Goal: Use online tool/utility: Utilize a website feature to perform a specific function

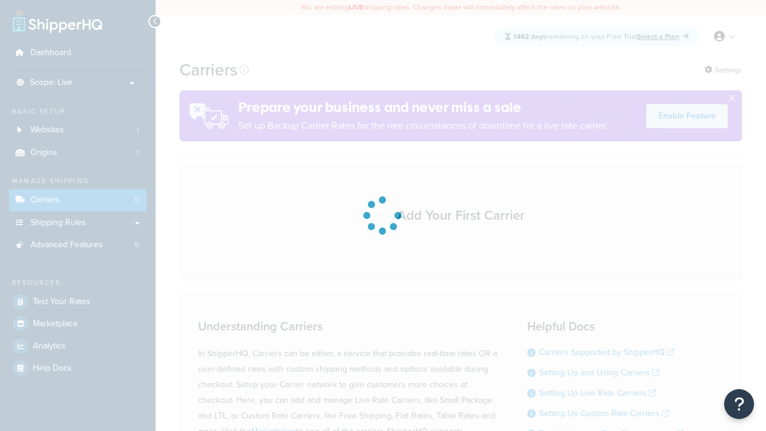
scroll to position [105, 0]
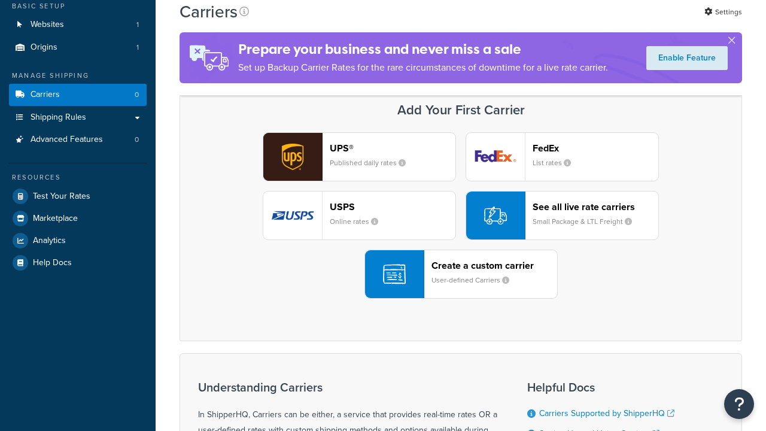
click at [595, 148] on header "FedEx" at bounding box center [595, 147] width 126 height 11
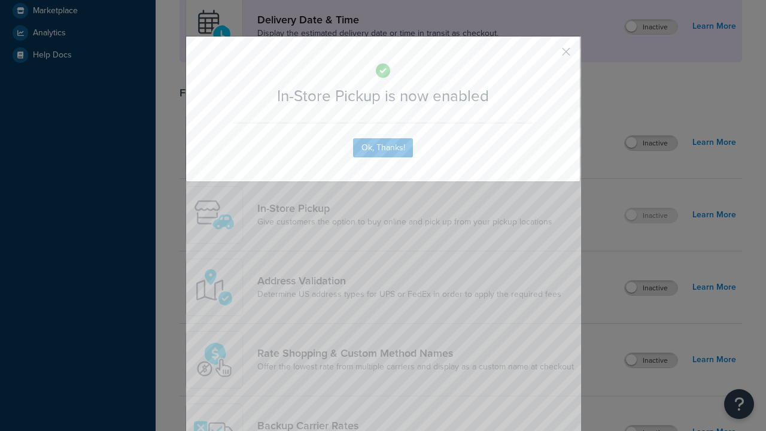
click at [548, 56] on button "button" at bounding box center [548, 55] width 3 height 3
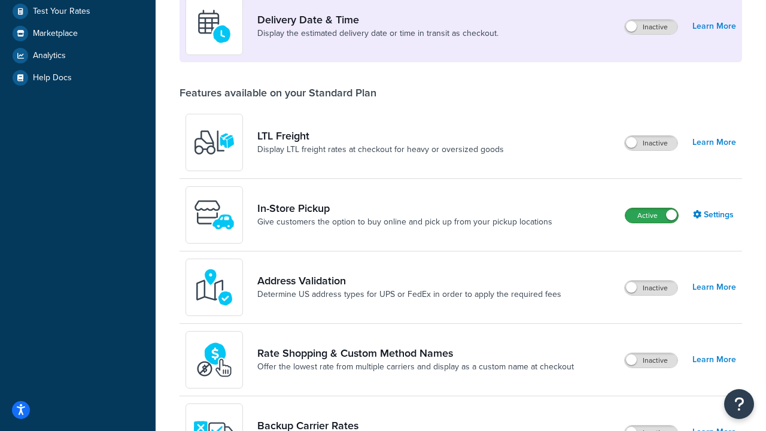
scroll to position [290, 0]
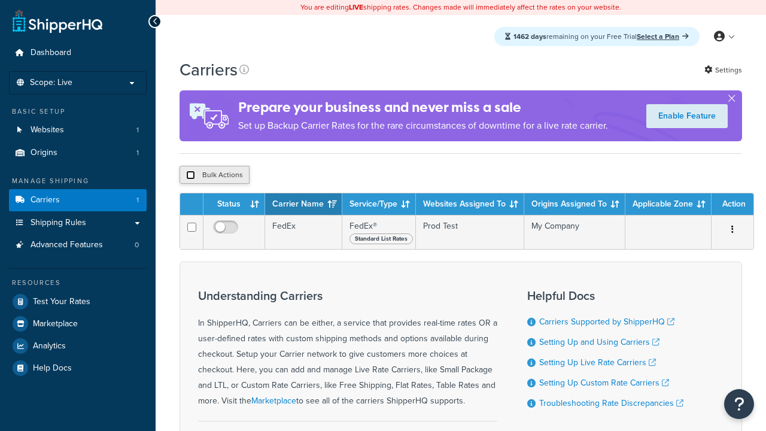
click at [190, 176] on input "checkbox" at bounding box center [190, 174] width 9 height 9
checkbox input "true"
click at [0, 0] on button "Delete" at bounding box center [0, 0] width 0 height 0
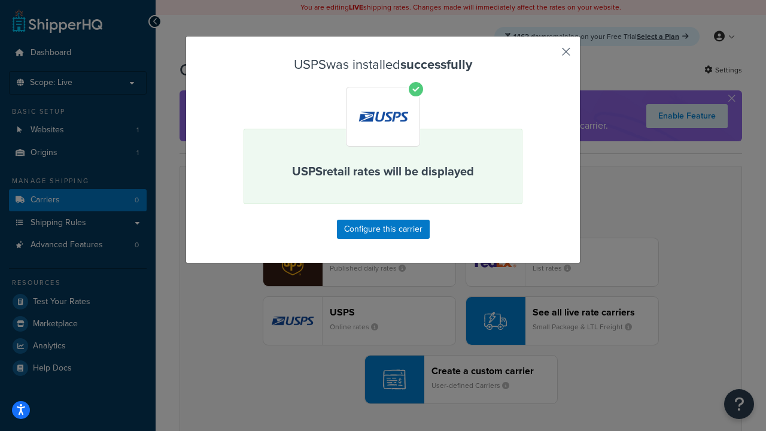
click at [548, 56] on button "button" at bounding box center [548, 55] width 3 height 3
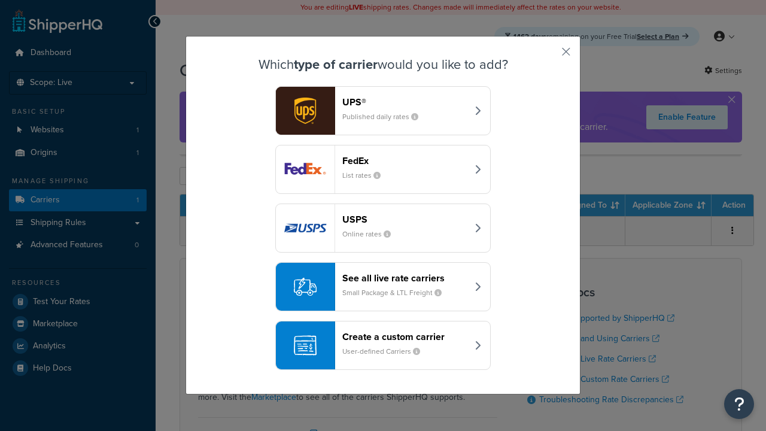
scroll to position [58, 0]
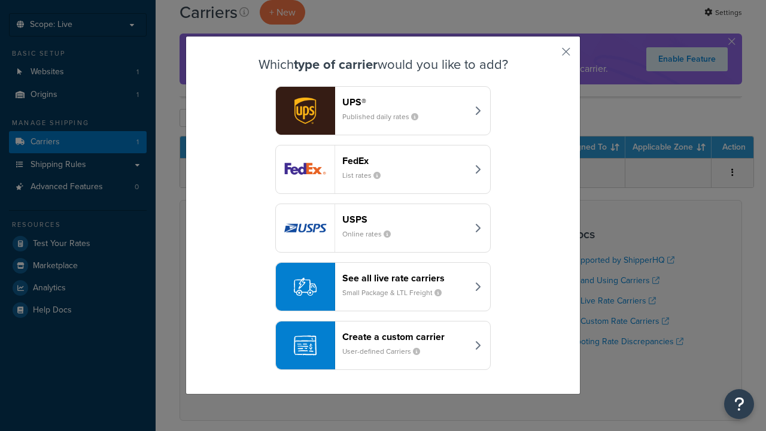
click at [383, 276] on div "See all live rate carriers Small Package & LTL Freight" at bounding box center [404, 286] width 125 height 29
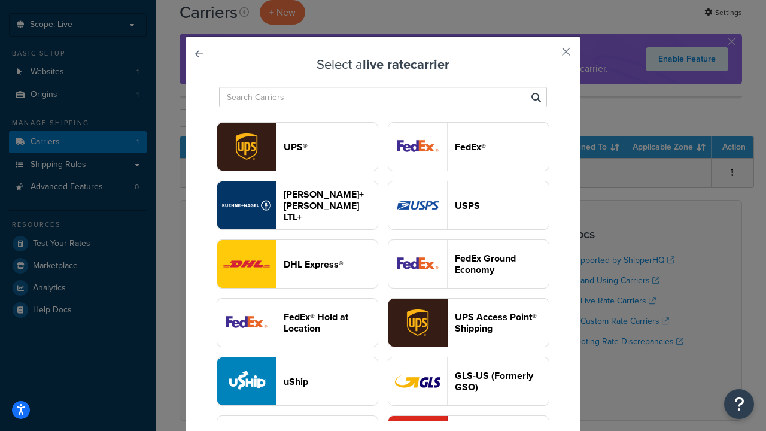
click at [330, 147] on header "UPS®" at bounding box center [331, 146] width 94 height 11
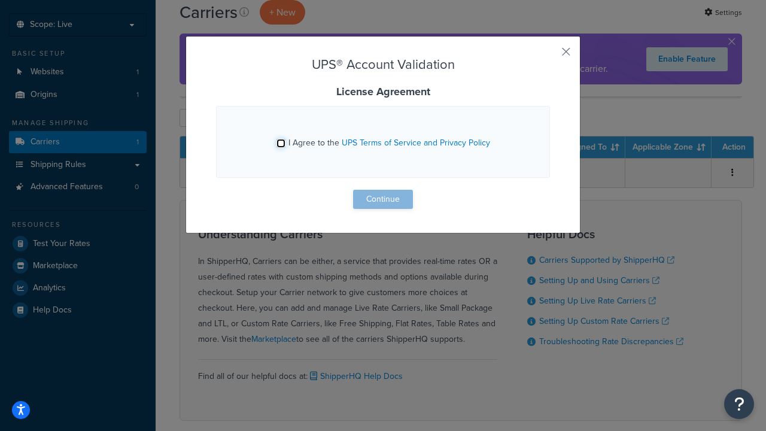
click at [281, 143] on input "I Agree to the UPS Terms of Service and Privacy Policy" at bounding box center [280, 143] width 9 height 9
checkbox input "true"
click at [383, 199] on button "Continue" at bounding box center [383, 199] width 60 height 19
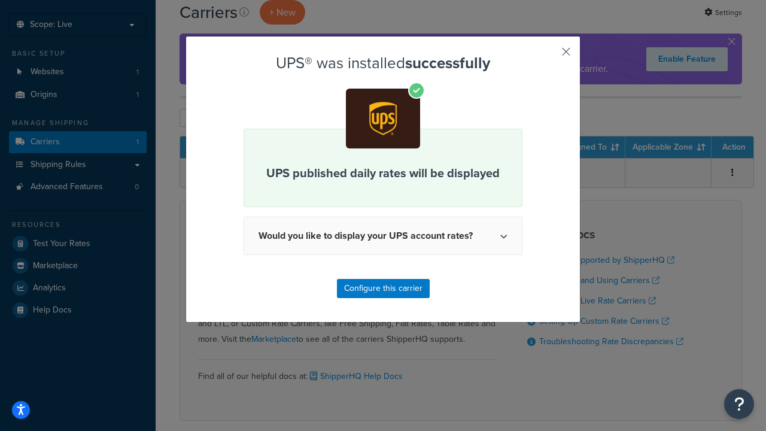
click at [548, 56] on button "button" at bounding box center [548, 55] width 3 height 3
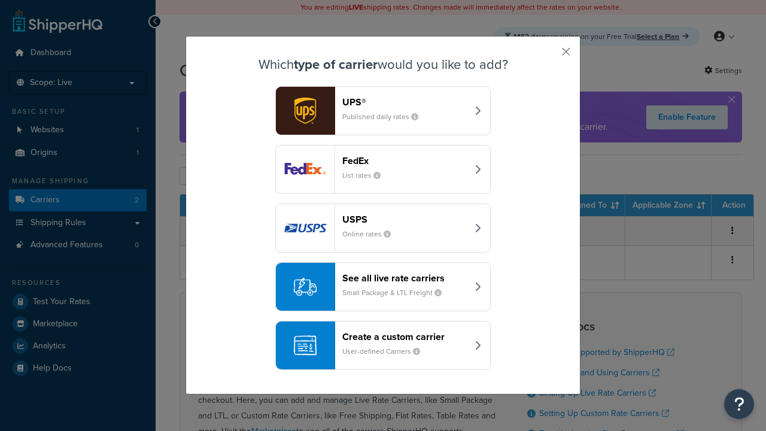
click at [404, 160] on header "FedEx" at bounding box center [404, 160] width 125 height 11
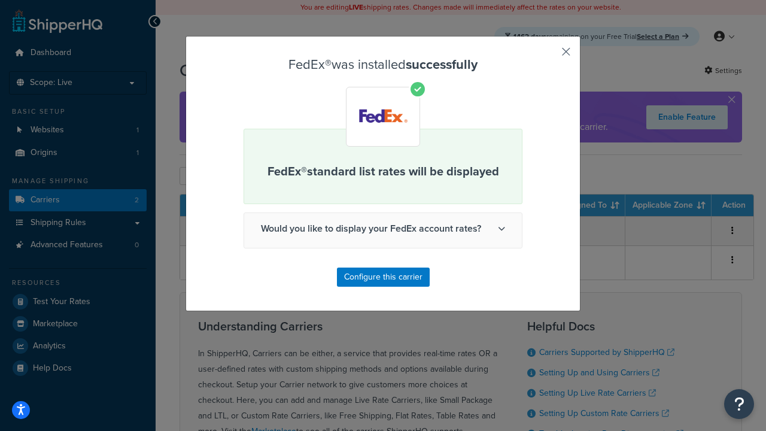
click at [548, 56] on button "button" at bounding box center [548, 55] width 3 height 3
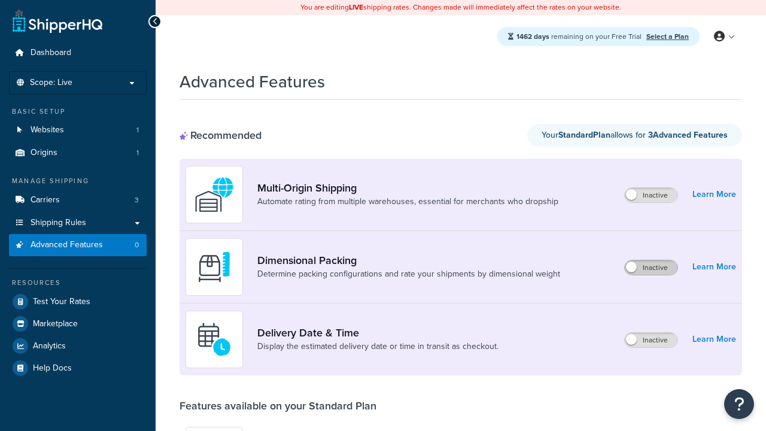
click at [651, 267] on label "Inactive" at bounding box center [651, 267] width 53 height 14
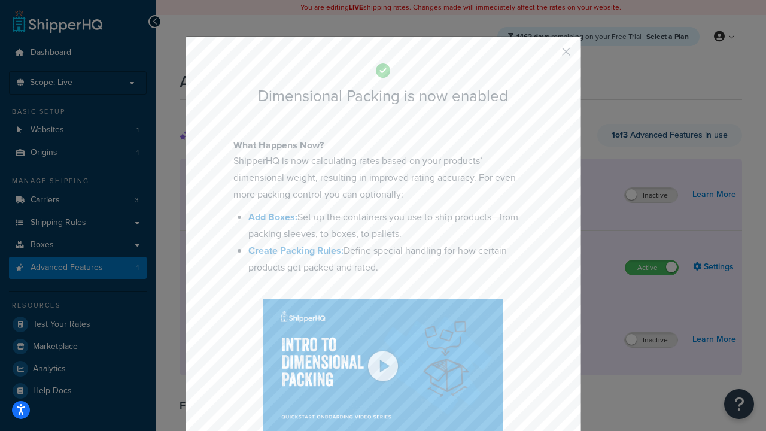
click at [548, 54] on button "button" at bounding box center [548, 55] width 3 height 3
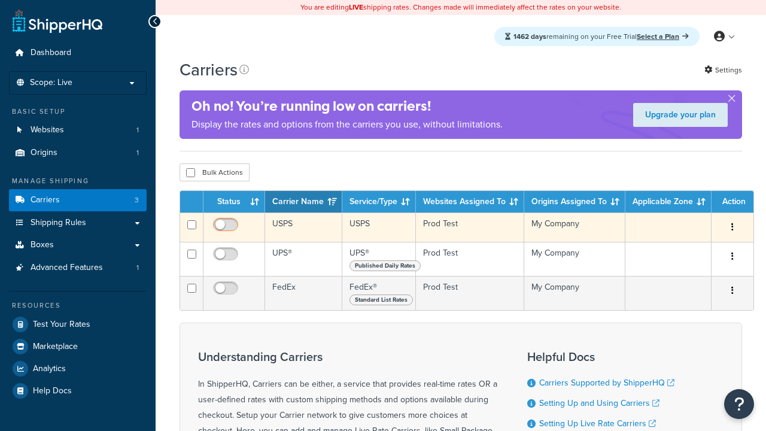
click at [227, 229] on input "checkbox" at bounding box center [227, 227] width 33 height 15
checkbox input "true"
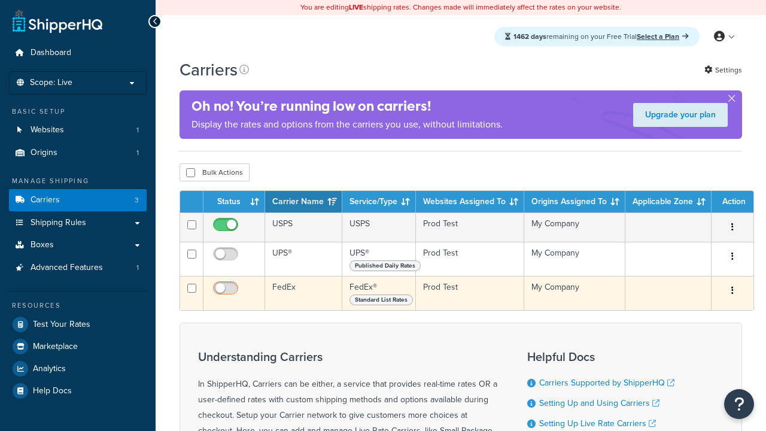
click at [227, 258] on input "checkbox" at bounding box center [227, 256] width 33 height 15
checkbox input "true"
click at [227, 293] on input "checkbox" at bounding box center [227, 291] width 33 height 15
checkbox input "true"
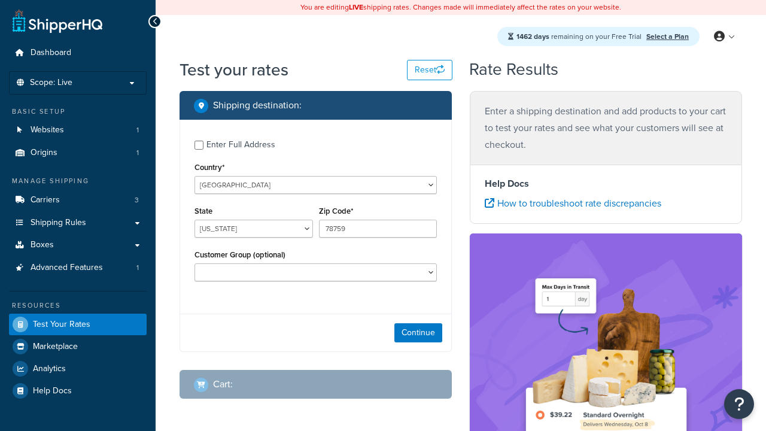
select select "[GEOGRAPHIC_DATA]"
click at [418, 334] on button "Continue" at bounding box center [418, 332] width 48 height 19
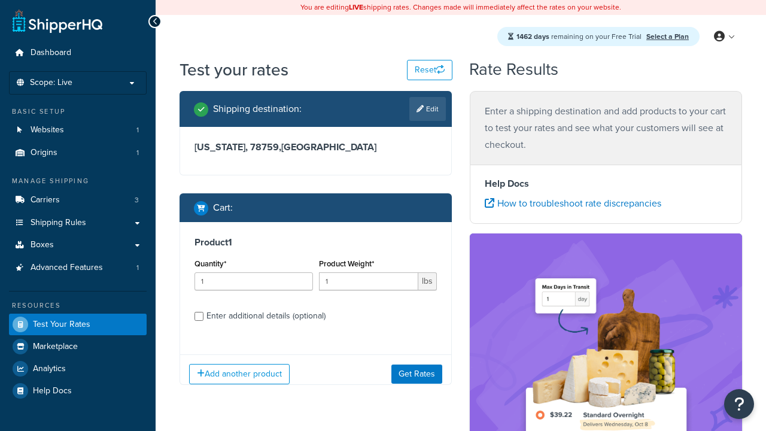
type input "78628"
type input "3"
type input "5"
click at [416, 373] on button "Get Rates" at bounding box center [416, 373] width 51 height 19
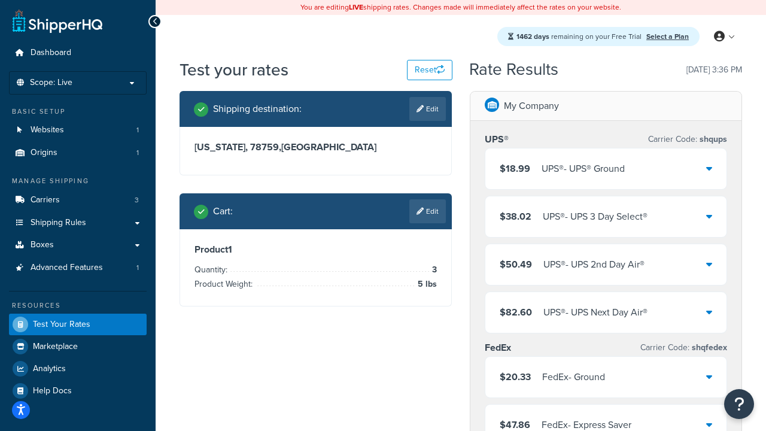
click at [605, 169] on div "UPS® - UPS® Ground" at bounding box center [582, 168] width 83 height 17
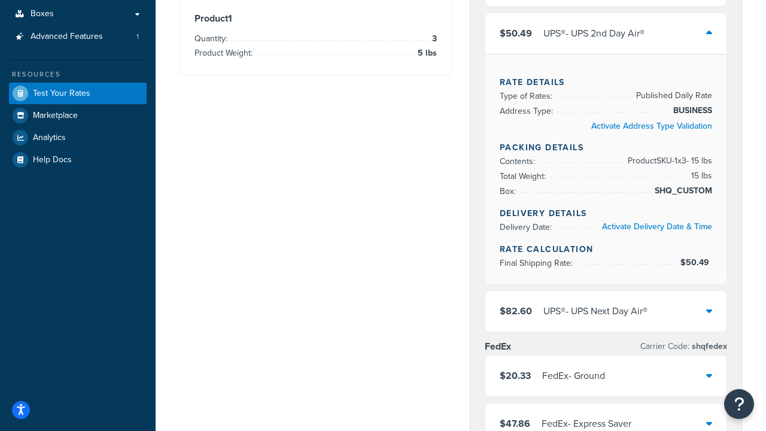
click at [605, 303] on div "UPS® - UPS Next Day Air®" at bounding box center [595, 311] width 104 height 17
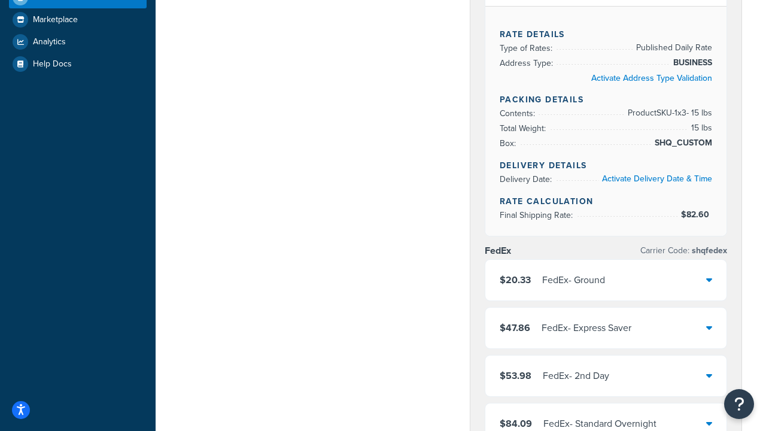
click at [605, 288] on div "FedEx - Ground" at bounding box center [573, 280] width 63 height 17
